Goal: Task Accomplishment & Management: Manage account settings

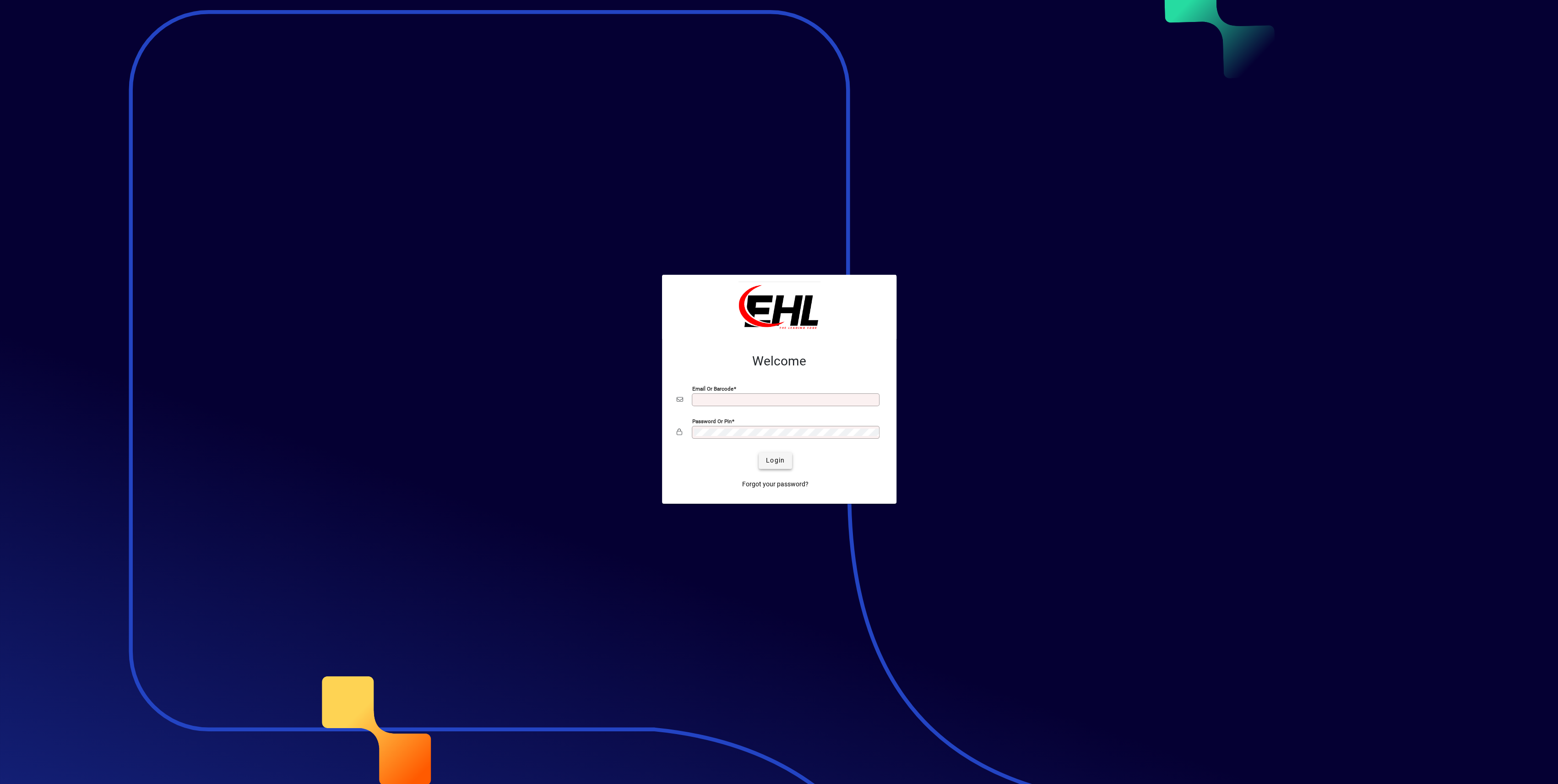
type input "**********"
drag, startPoint x: 767, startPoint y: 454, endPoint x: 777, endPoint y: 471, distance: 19.7
click at [767, 454] on span "submit" at bounding box center [775, 461] width 33 height 22
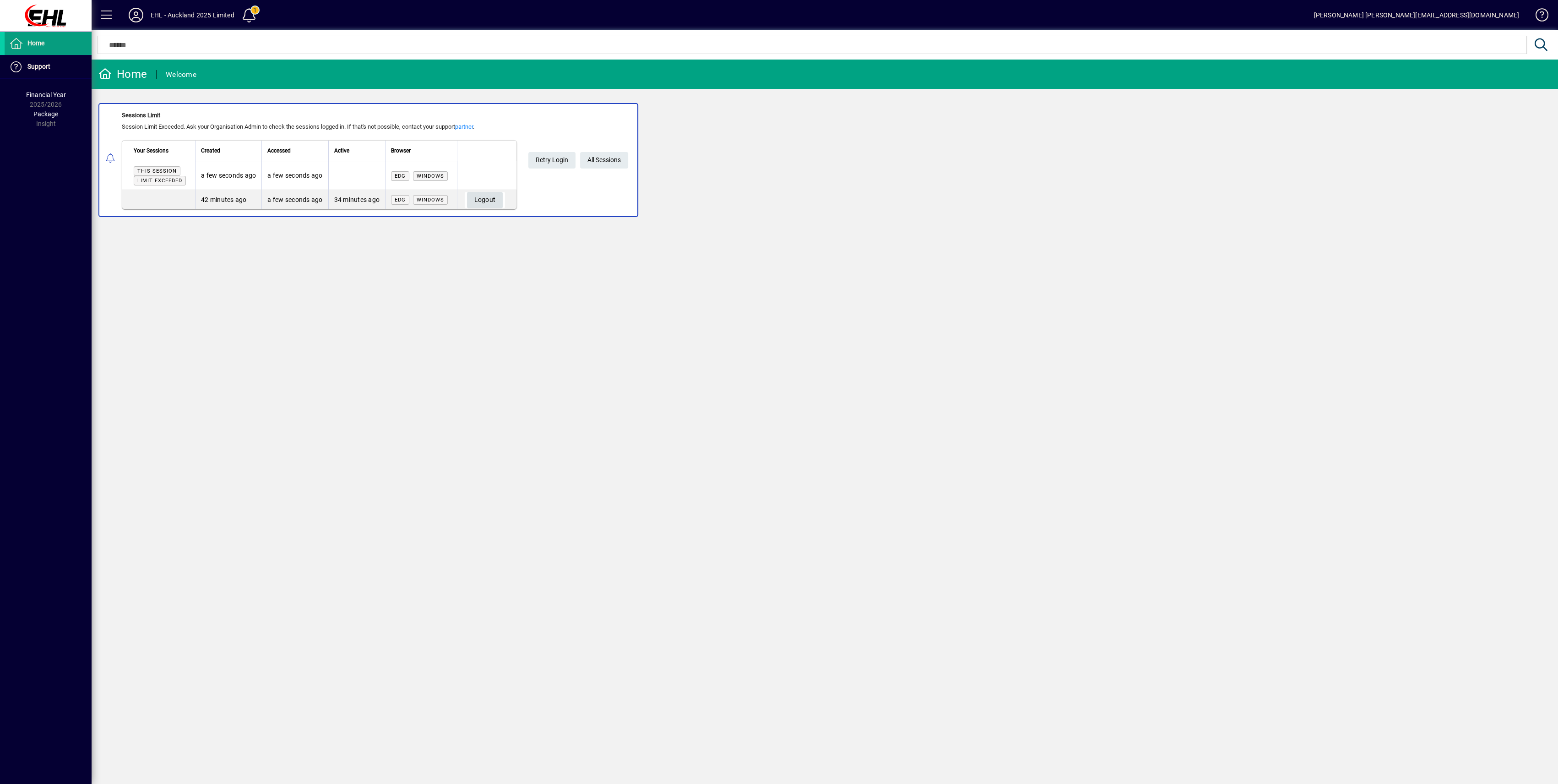
click at [495, 197] on span "Logout" at bounding box center [485, 200] width 22 height 15
